Goal: Use online tool/utility: Utilize a website feature to perform a specific function

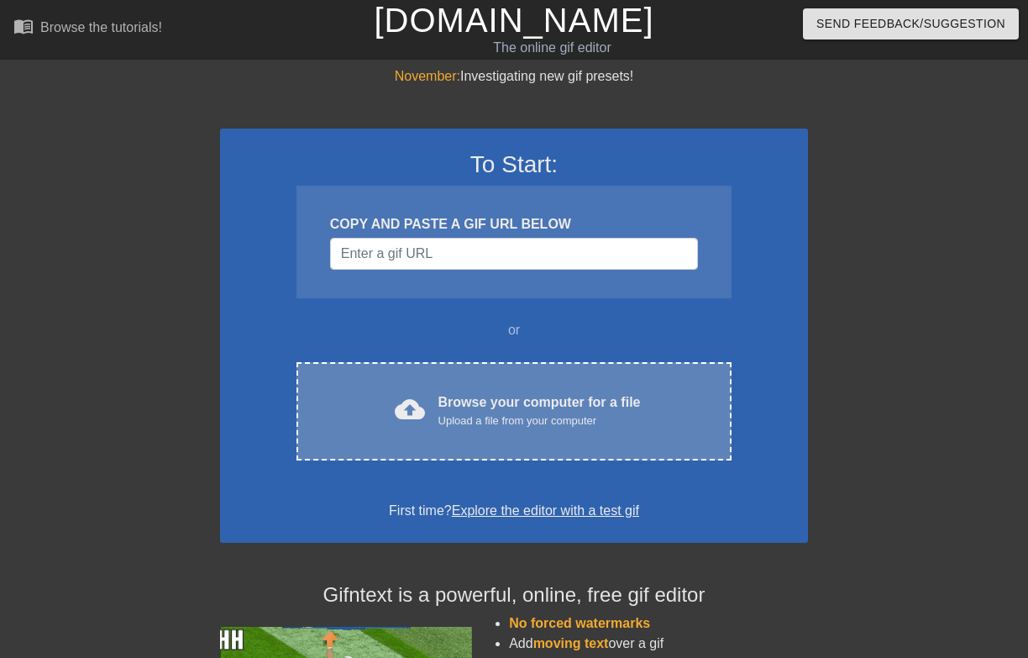
click at [543, 401] on div "Browse your computer for a file Upload a file from your computer" at bounding box center [539, 410] width 202 height 37
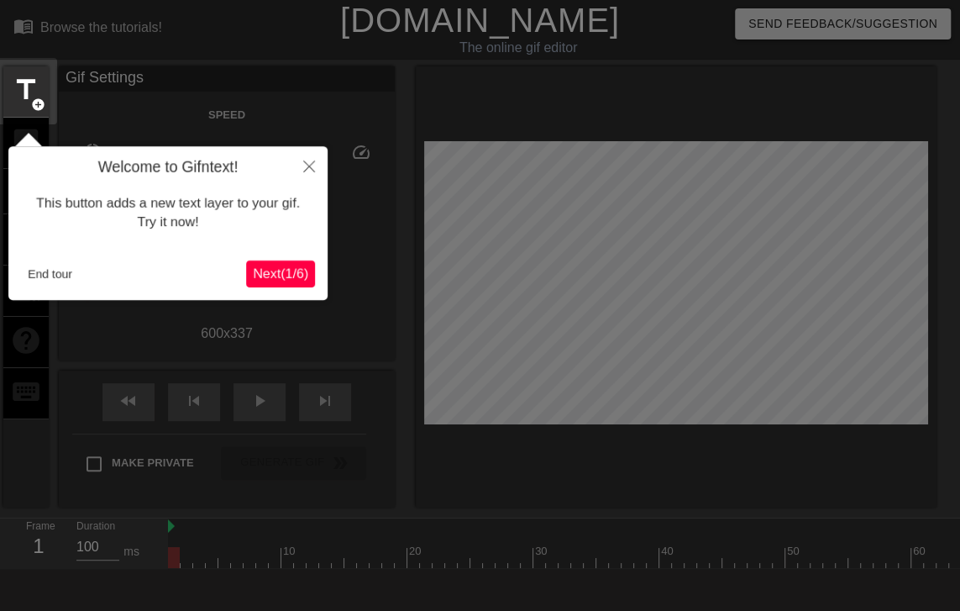
scroll to position [41, 0]
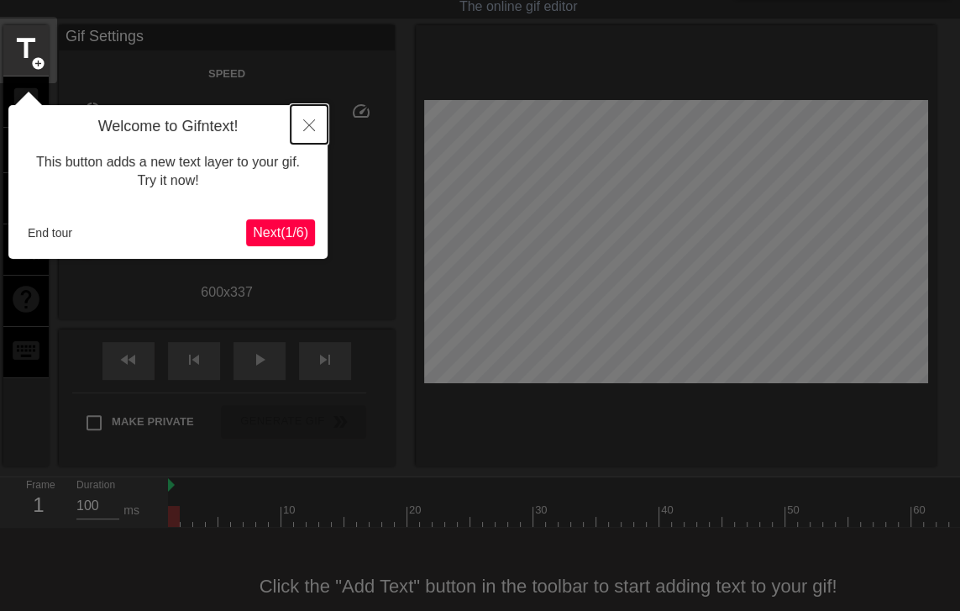
click at [310, 126] on icon "Close" at bounding box center [309, 125] width 12 height 12
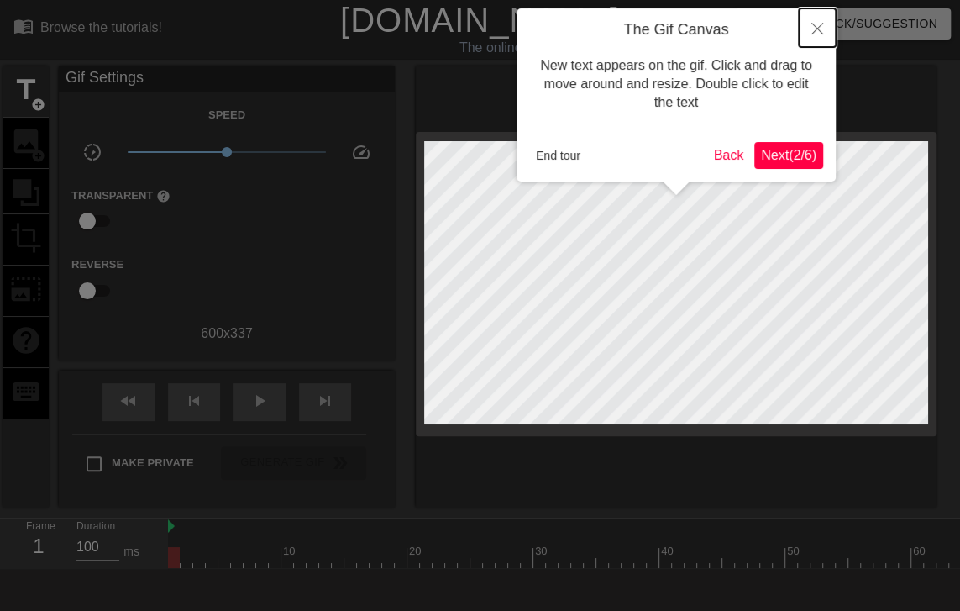
click at [821, 29] on icon "Close" at bounding box center [817, 29] width 12 height 12
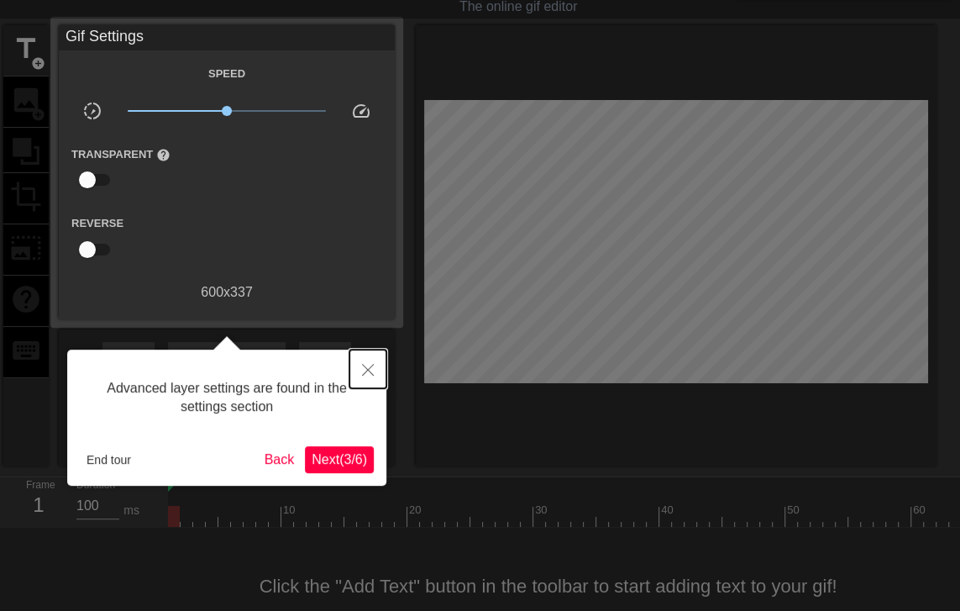
click at [361, 367] on button "Close" at bounding box center [367, 368] width 37 height 39
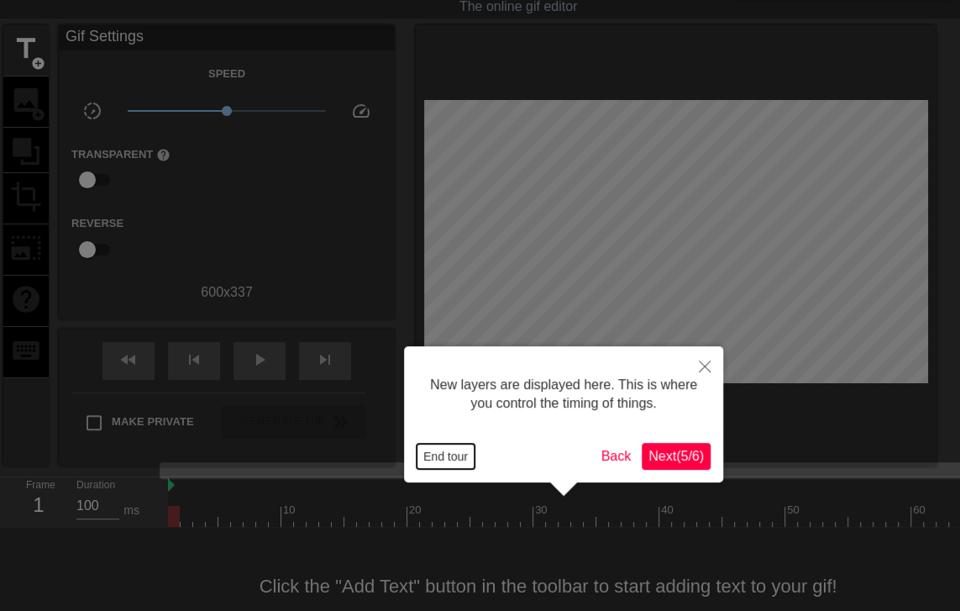
click at [432, 453] on button "End tour" at bounding box center [446, 455] width 58 height 25
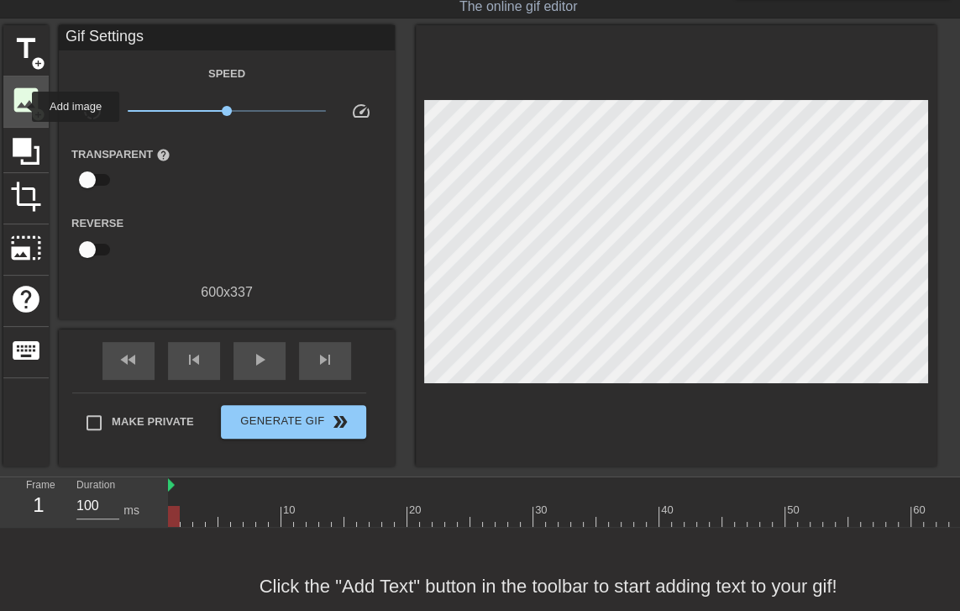
click at [21, 107] on span "image" at bounding box center [26, 100] width 32 height 32
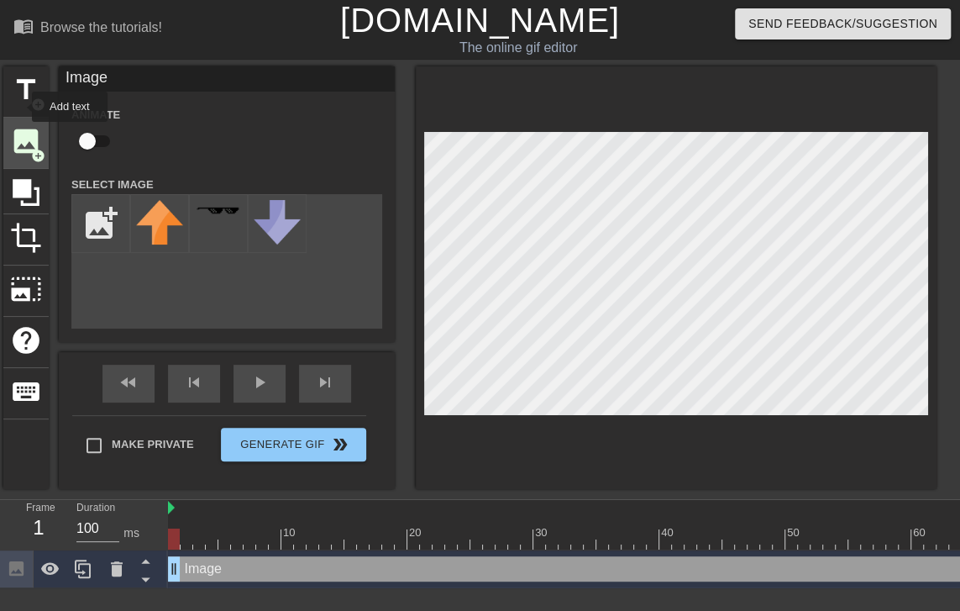
scroll to position [0, 0]
click at [105, 224] on input "file" at bounding box center [100, 223] width 57 height 57
type input "C:\fakepath\Mtrue.jpg"
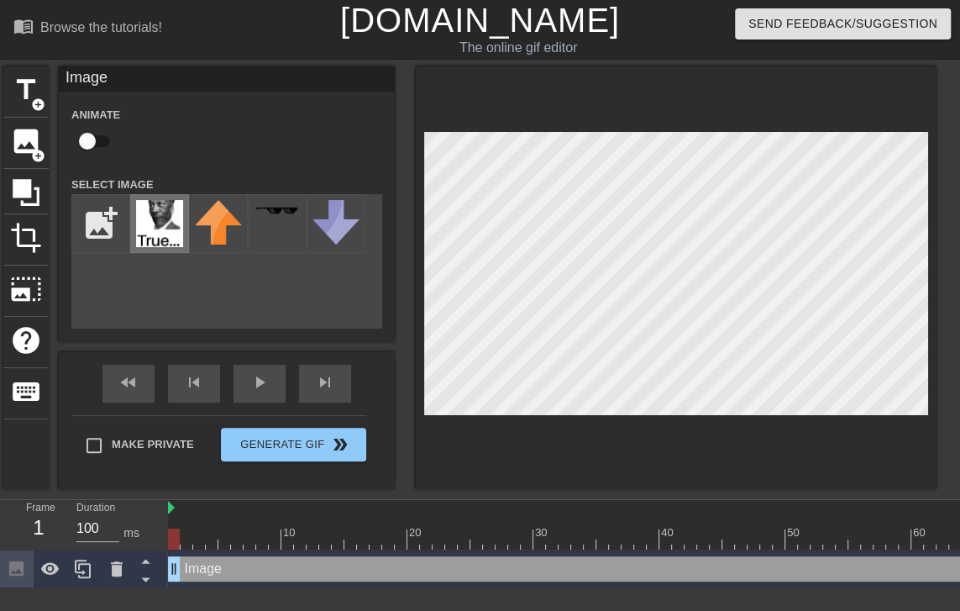
click at [150, 225] on img at bounding box center [159, 223] width 47 height 47
click at [81, 570] on icon at bounding box center [83, 569] width 20 height 20
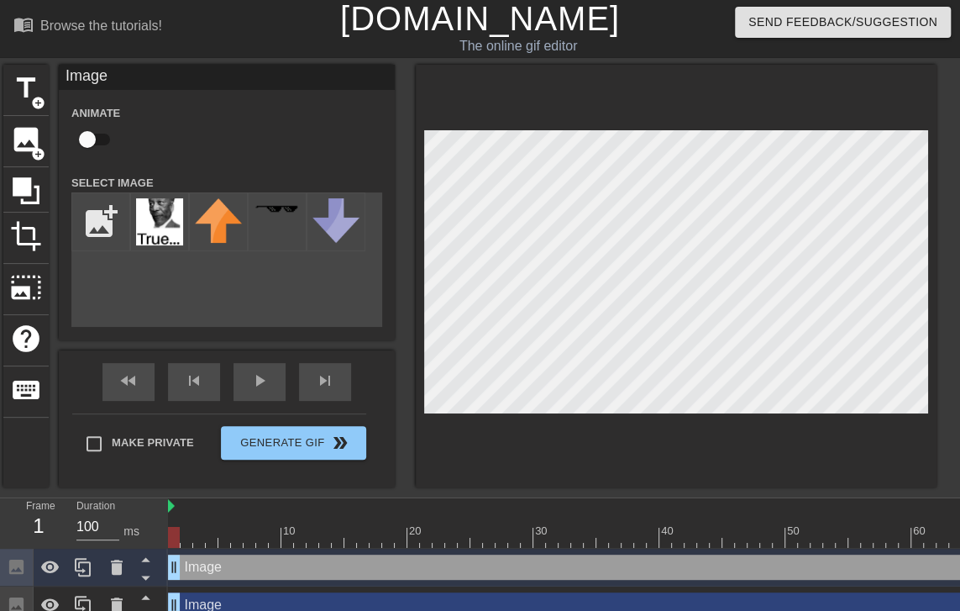
scroll to position [18, 0]
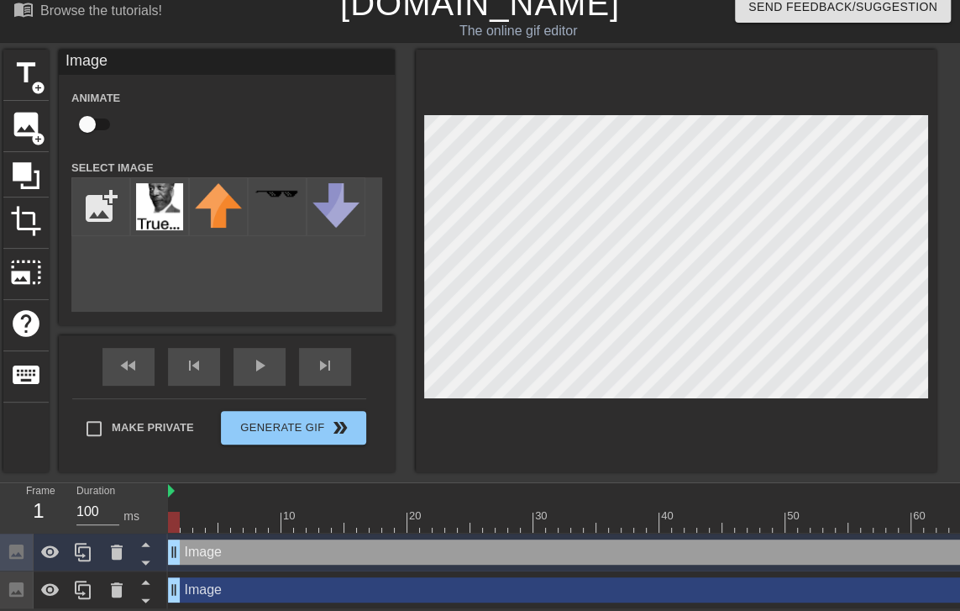
click at [238, 590] on div "Image drag_handle drag_handle" at bounding box center [810, 589] width 1285 height 25
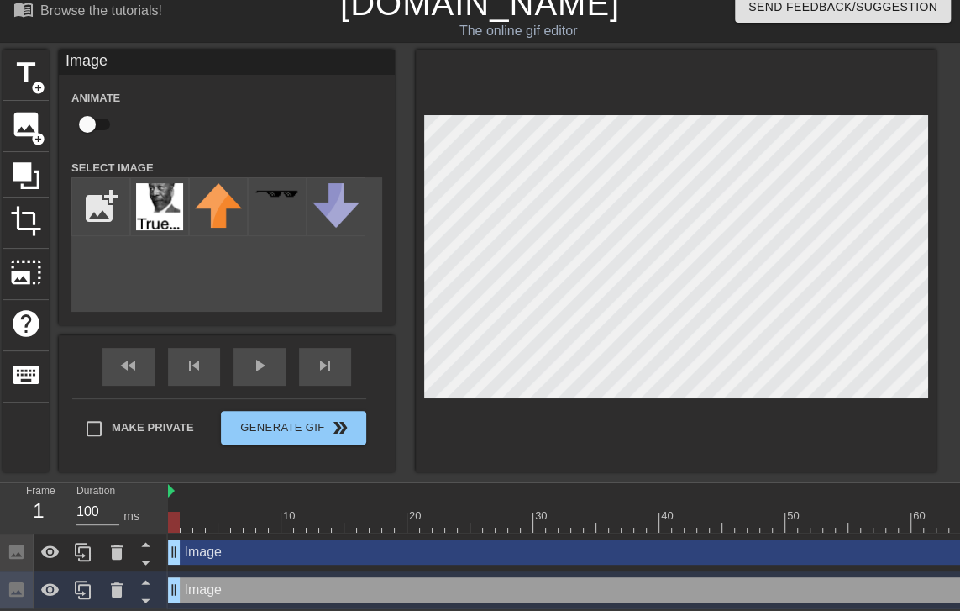
click at [218, 552] on div "Image drag_handle drag_handle" at bounding box center [810, 551] width 1285 height 25
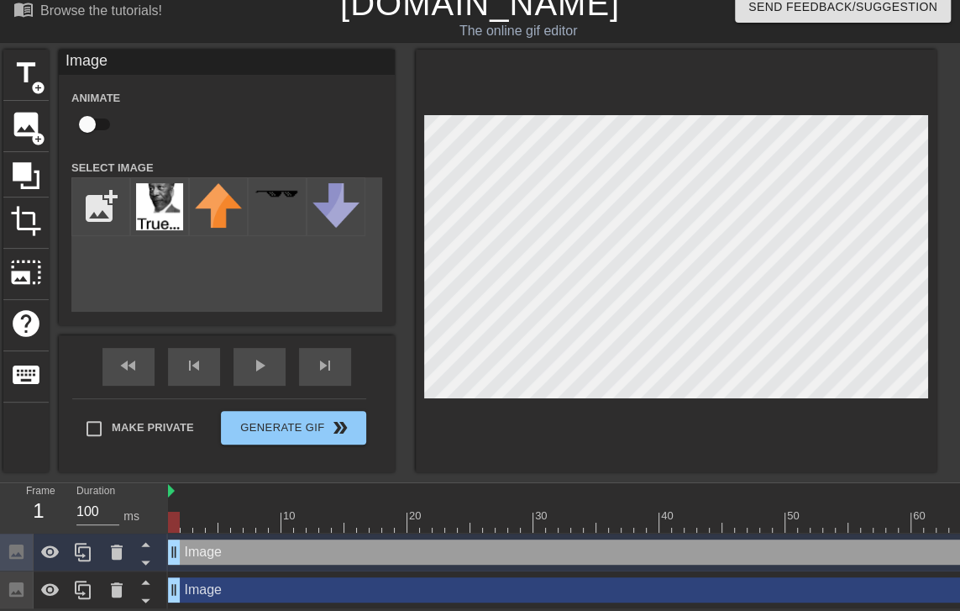
click at [234, 583] on div "Image drag_handle drag_handle" at bounding box center [810, 589] width 1285 height 25
